Goal: Information Seeking & Learning: Learn about a topic

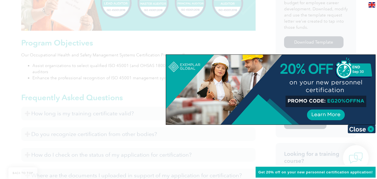
scroll to position [326, 0]
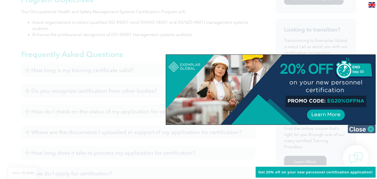
click at [375, 130] on img at bounding box center [362, 129] width 28 height 8
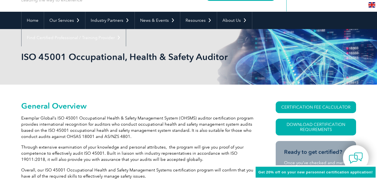
scroll to position [0, 0]
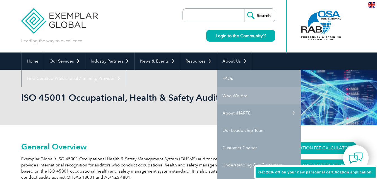
click at [243, 99] on link "Who We Are" at bounding box center [259, 95] width 84 height 17
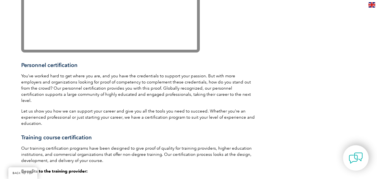
scroll to position [661, 0]
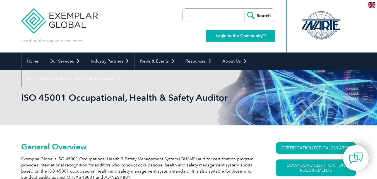
click at [255, 34] on link "Login to the Community" at bounding box center [240, 36] width 69 height 12
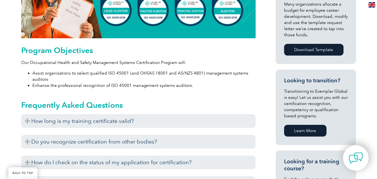
scroll to position [279, 0]
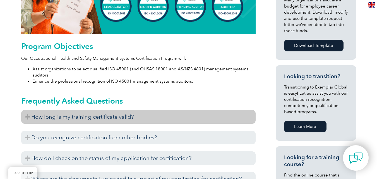
click at [115, 120] on h3 "How long is my training certificate valid?" at bounding box center [138, 117] width 235 height 14
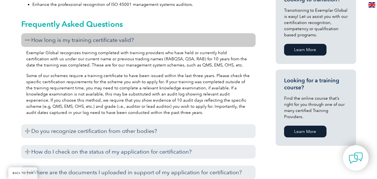
scroll to position [400, 0]
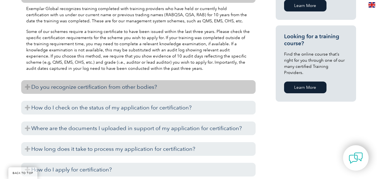
click at [130, 89] on h3 "Do you recognize certification from other bodies?" at bounding box center [138, 87] width 235 height 14
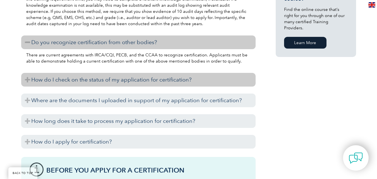
scroll to position [456, 0]
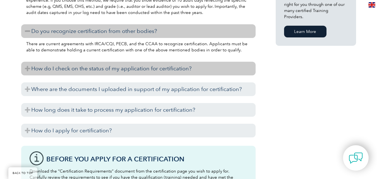
click at [113, 73] on h3 "How do I check on the status of my application for certification?" at bounding box center [138, 69] width 235 height 14
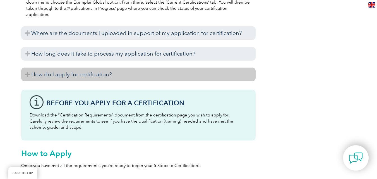
scroll to position [549, 0]
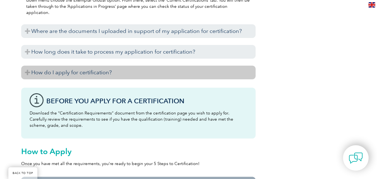
click at [123, 74] on h3 "How do I apply for certification?" at bounding box center [138, 73] width 235 height 14
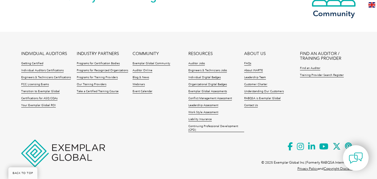
scroll to position [1229, 0]
